Goal: Navigation & Orientation: Find specific page/section

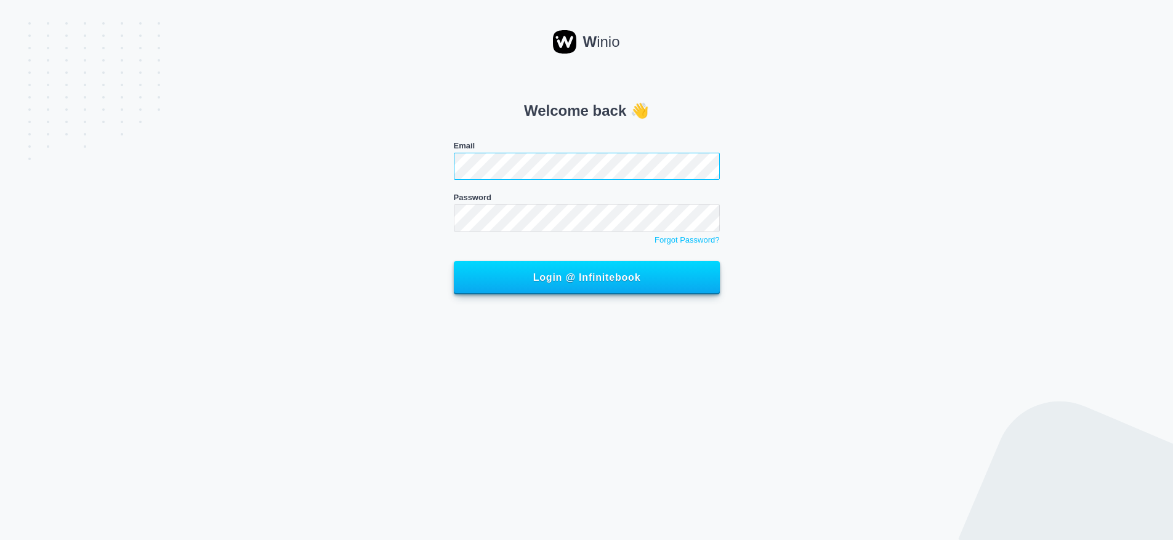
click at [454, 261] on button "Login @ Infinitebook" at bounding box center [587, 277] width 266 height 33
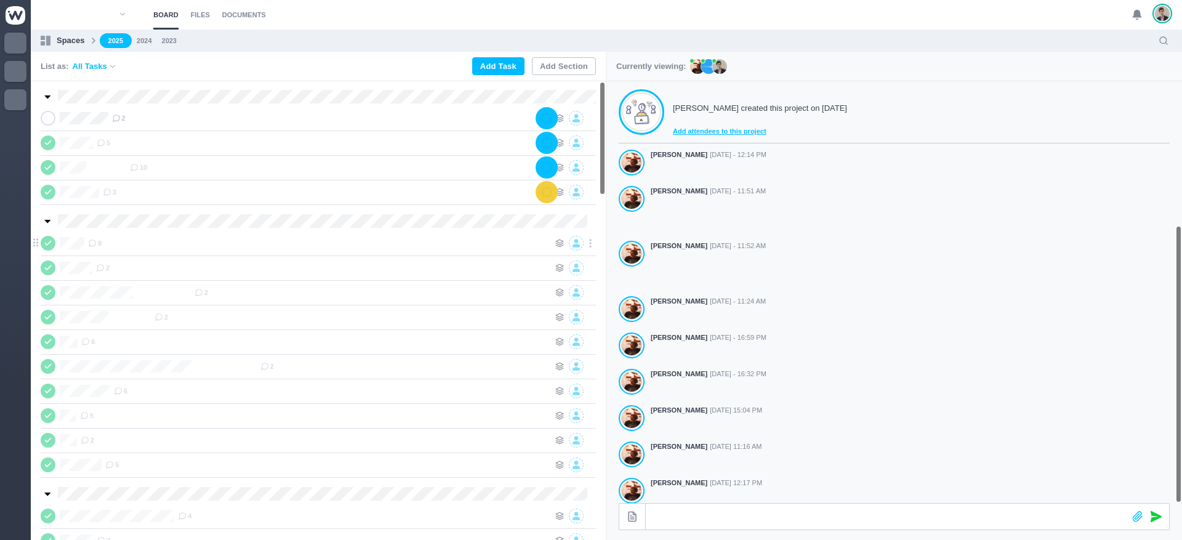
scroll to position [218, 0]
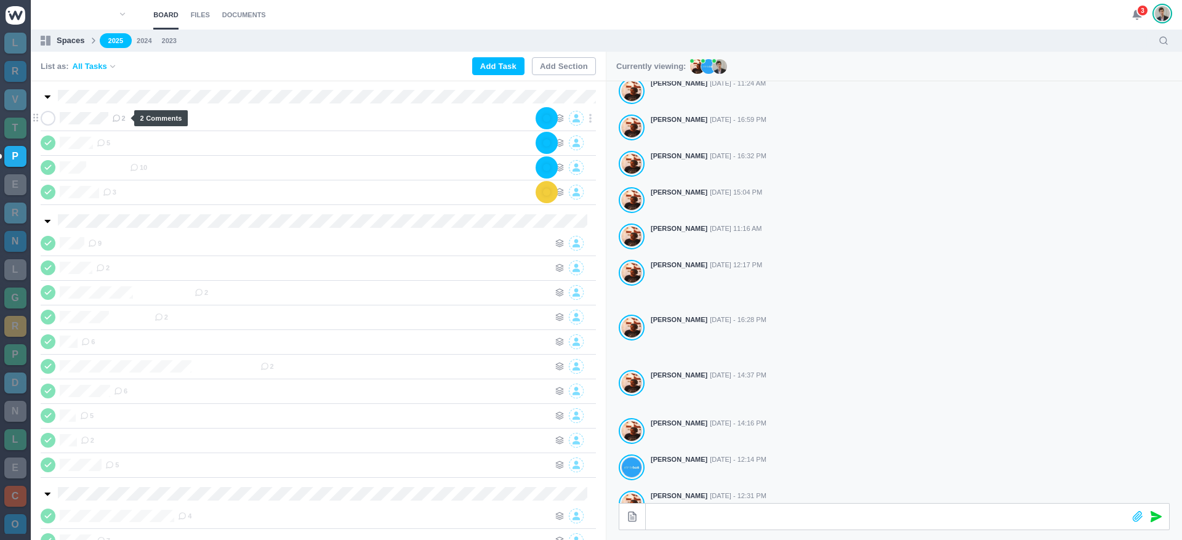
click at [126, 122] on span "2" at bounding box center [119, 118] width 14 height 10
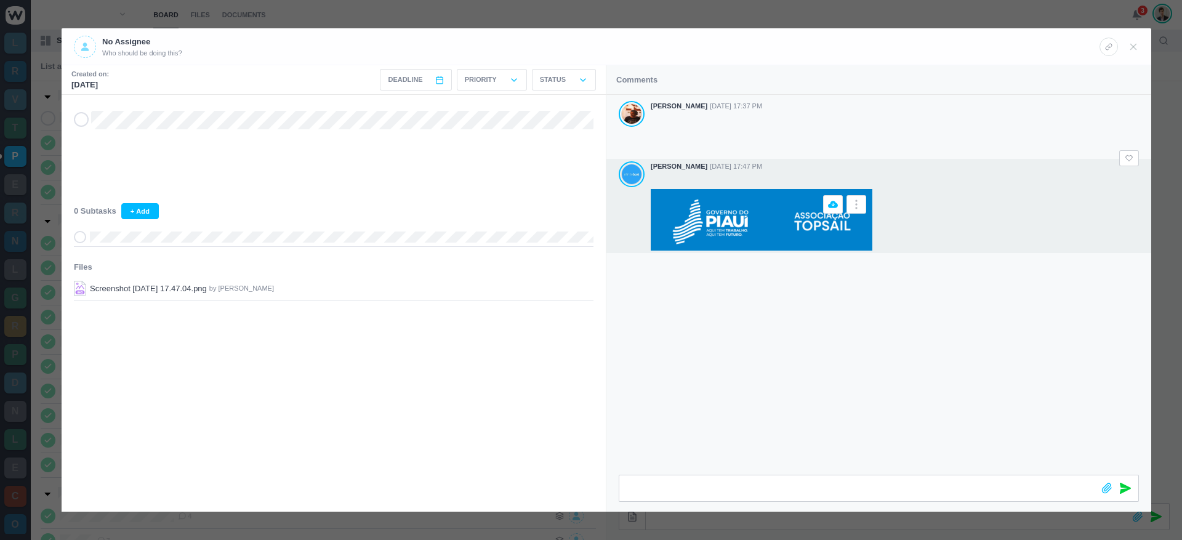
click at [749, 240] on img at bounding box center [762, 220] width 222 height 62
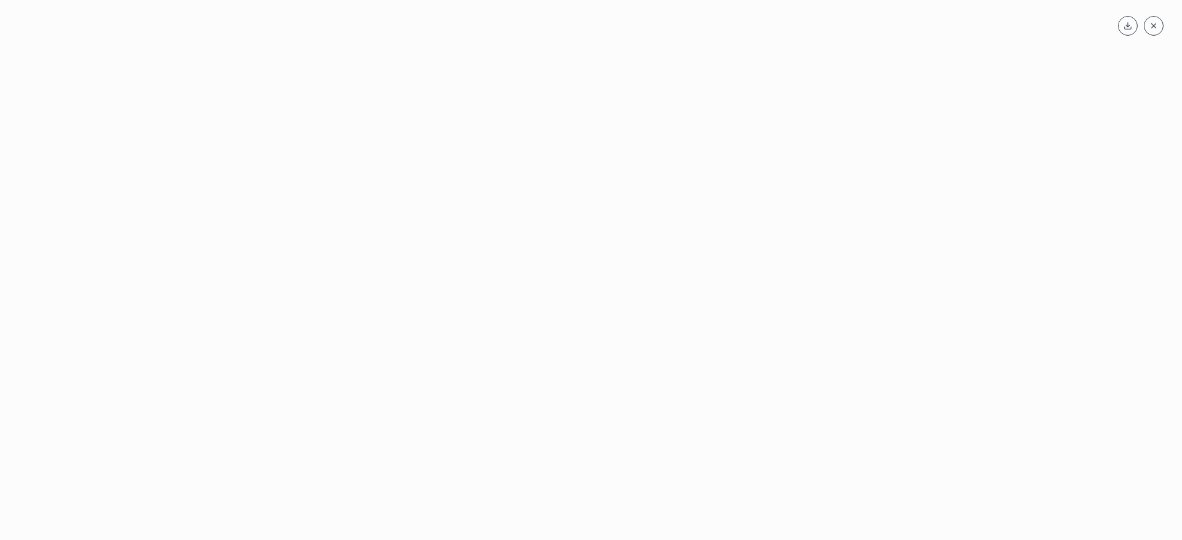
click at [749, 240] on div at bounding box center [591, 290] width 1158 height 464
click at [859, 285] on div at bounding box center [591, 290] width 1158 height 464
click at [754, 212] on div at bounding box center [591, 290] width 1158 height 464
click at [1156, 23] on icon at bounding box center [1154, 26] width 9 height 9
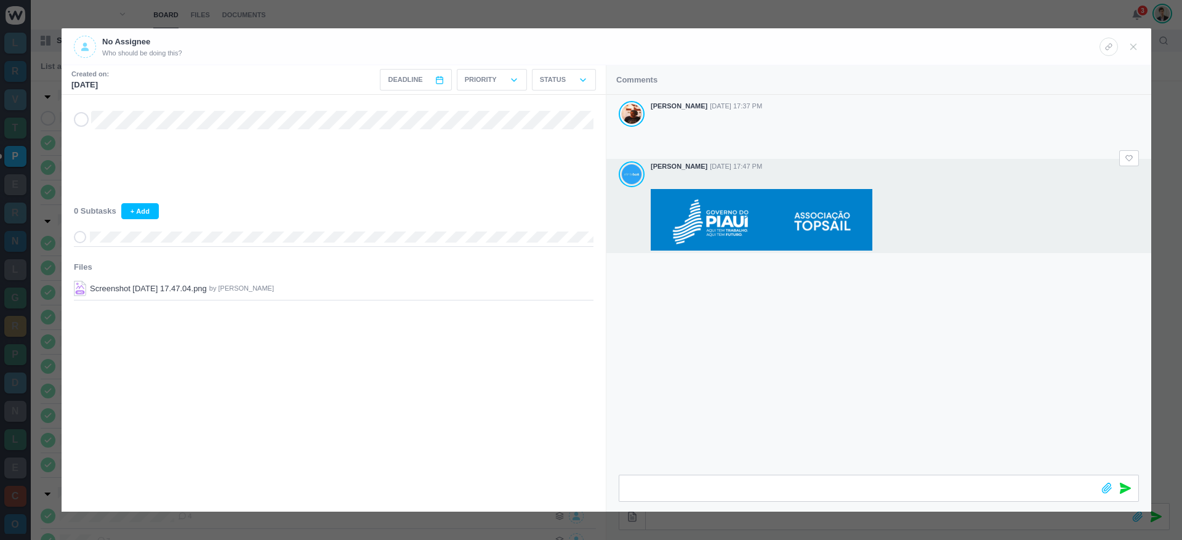
click at [976, 323] on div "[PERSON_NAME] [DATE] 17:37 PM [PERSON_NAME] [DATE] 17:47 PM" at bounding box center [879, 285] width 545 height 380
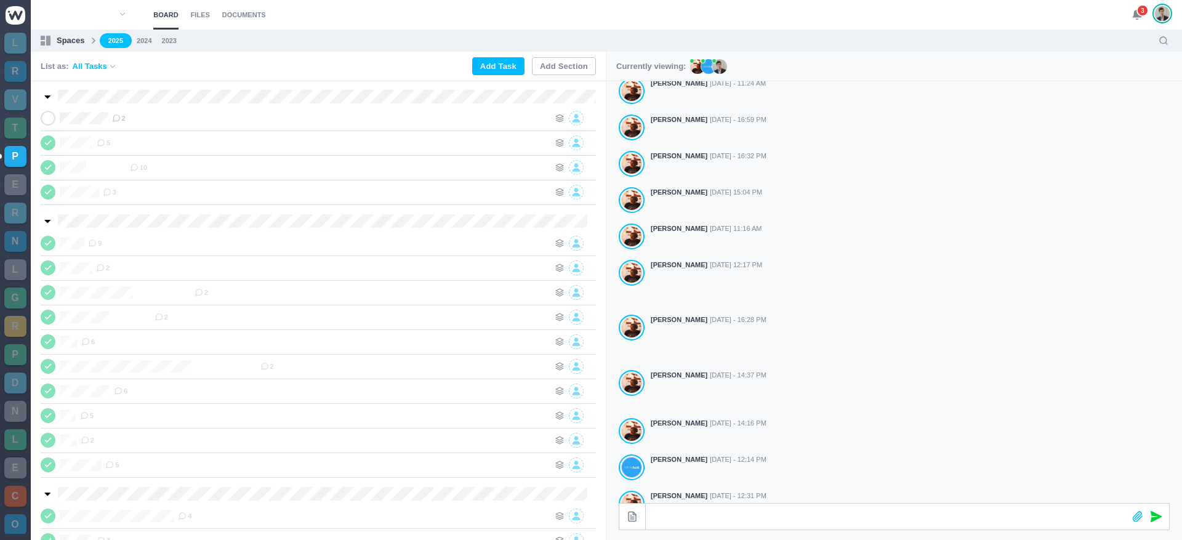
click at [1139, 12] on span "3" at bounding box center [1143, 10] width 12 height 12
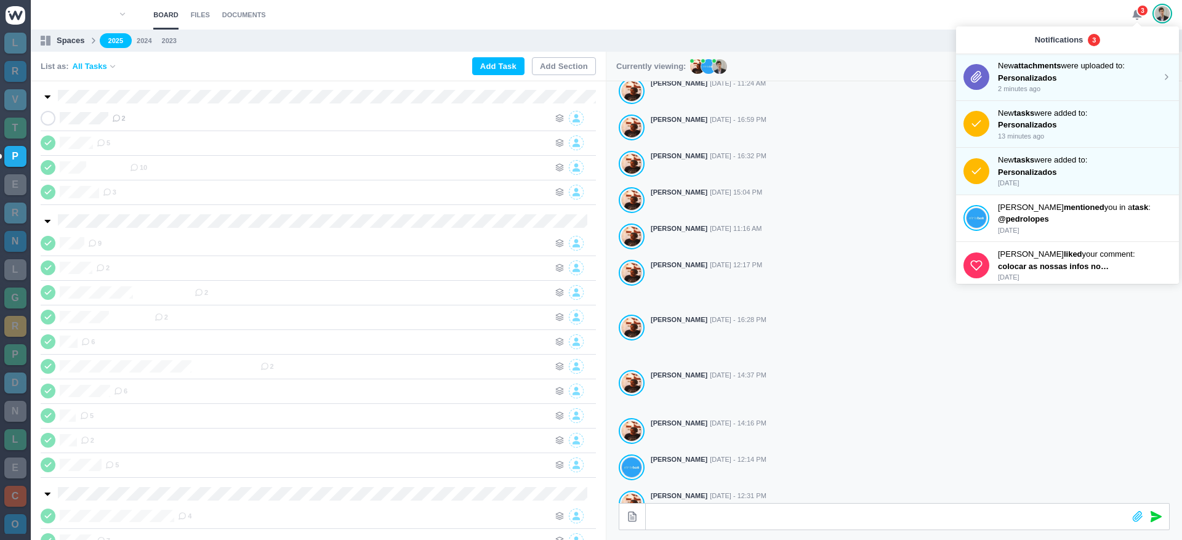
click at [1100, 72] on p "Personalizados" at bounding box center [1053, 78] width 111 height 12
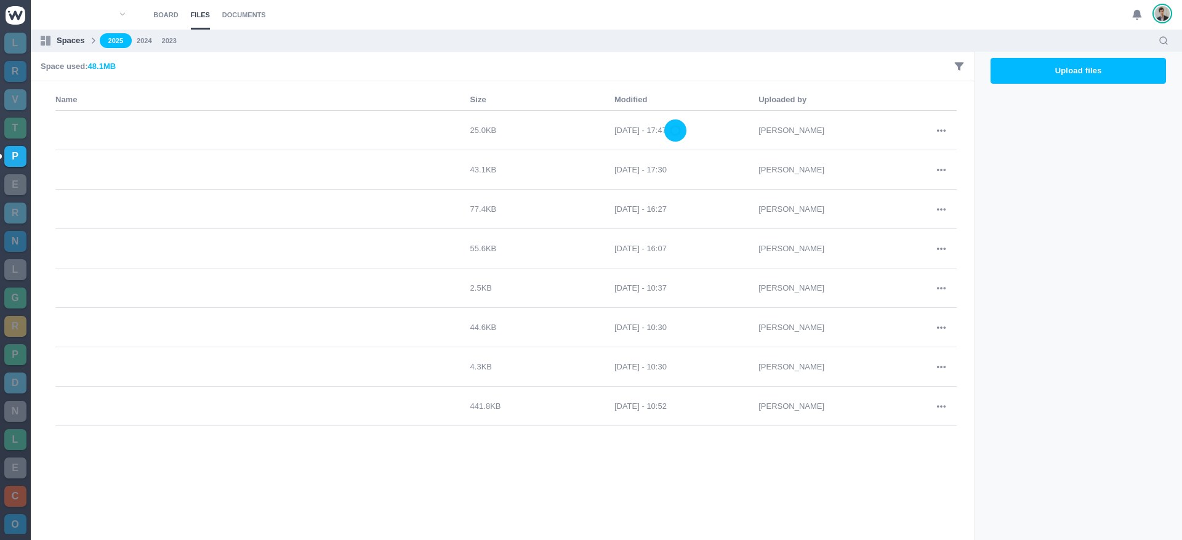
click at [17, 12] on img at bounding box center [16, 15] width 20 height 18
